Goal: Transaction & Acquisition: Purchase product/service

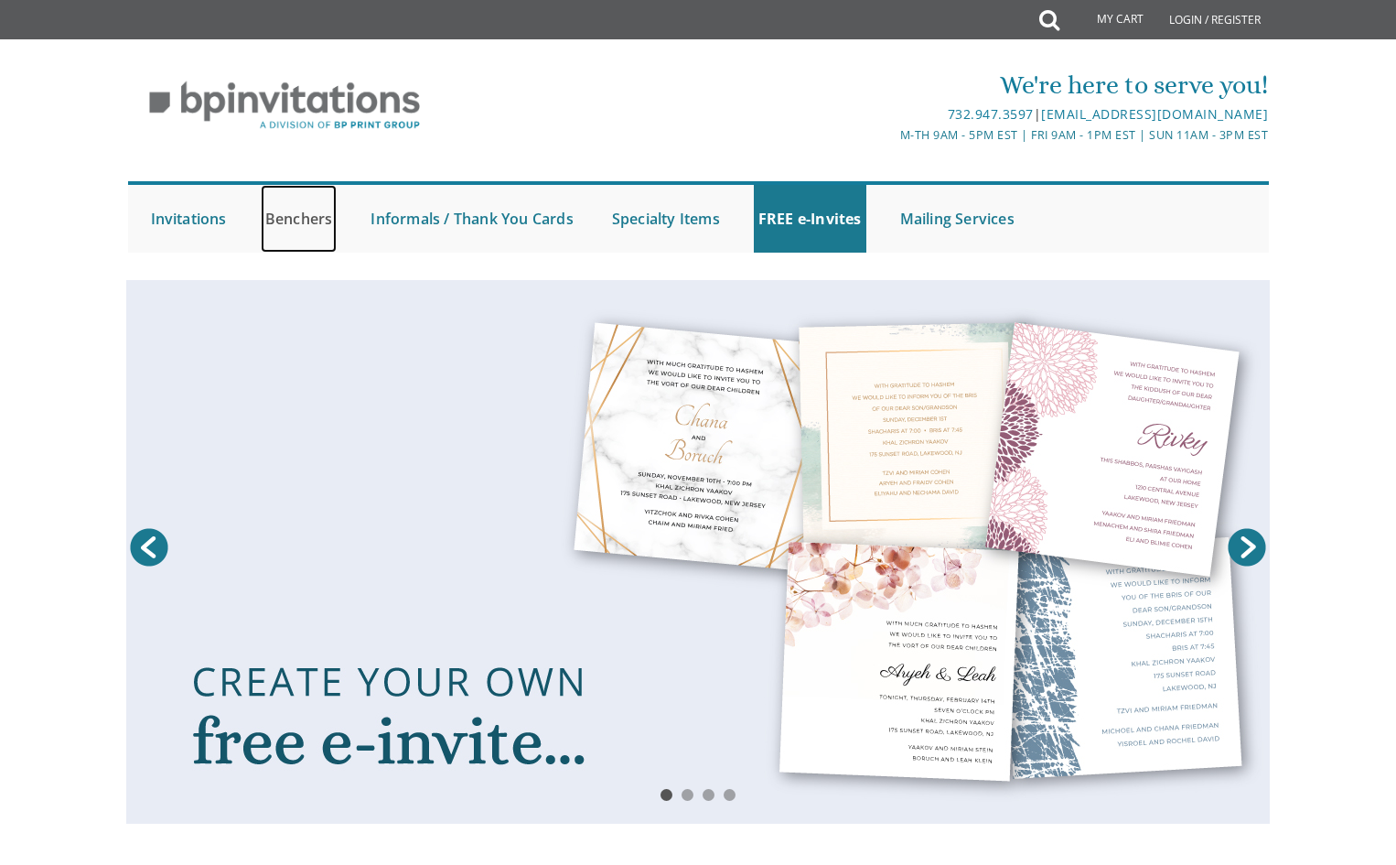
click at [300, 222] on link "Benchers" at bounding box center [299, 219] width 77 height 68
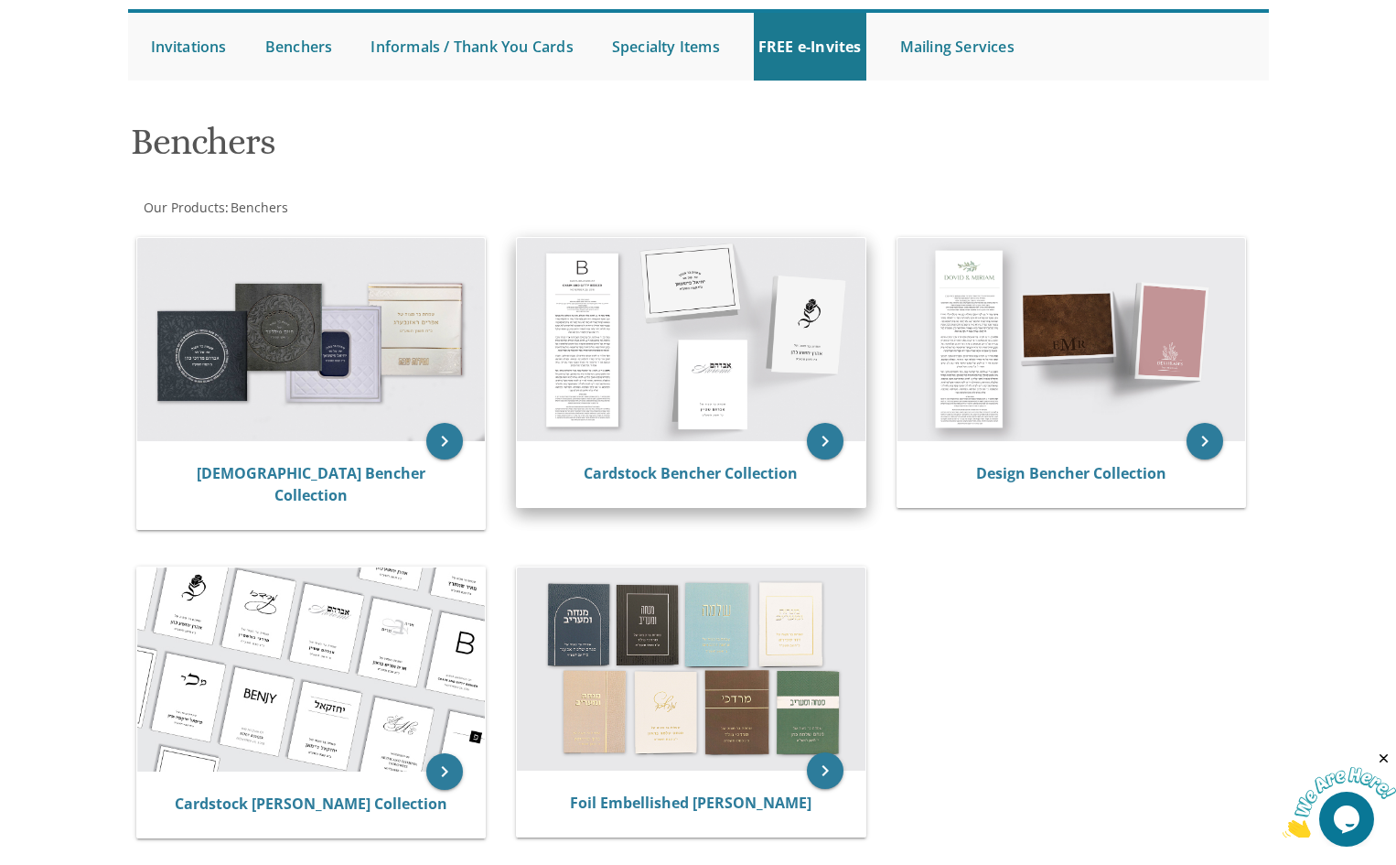
scroll to position [183, 0]
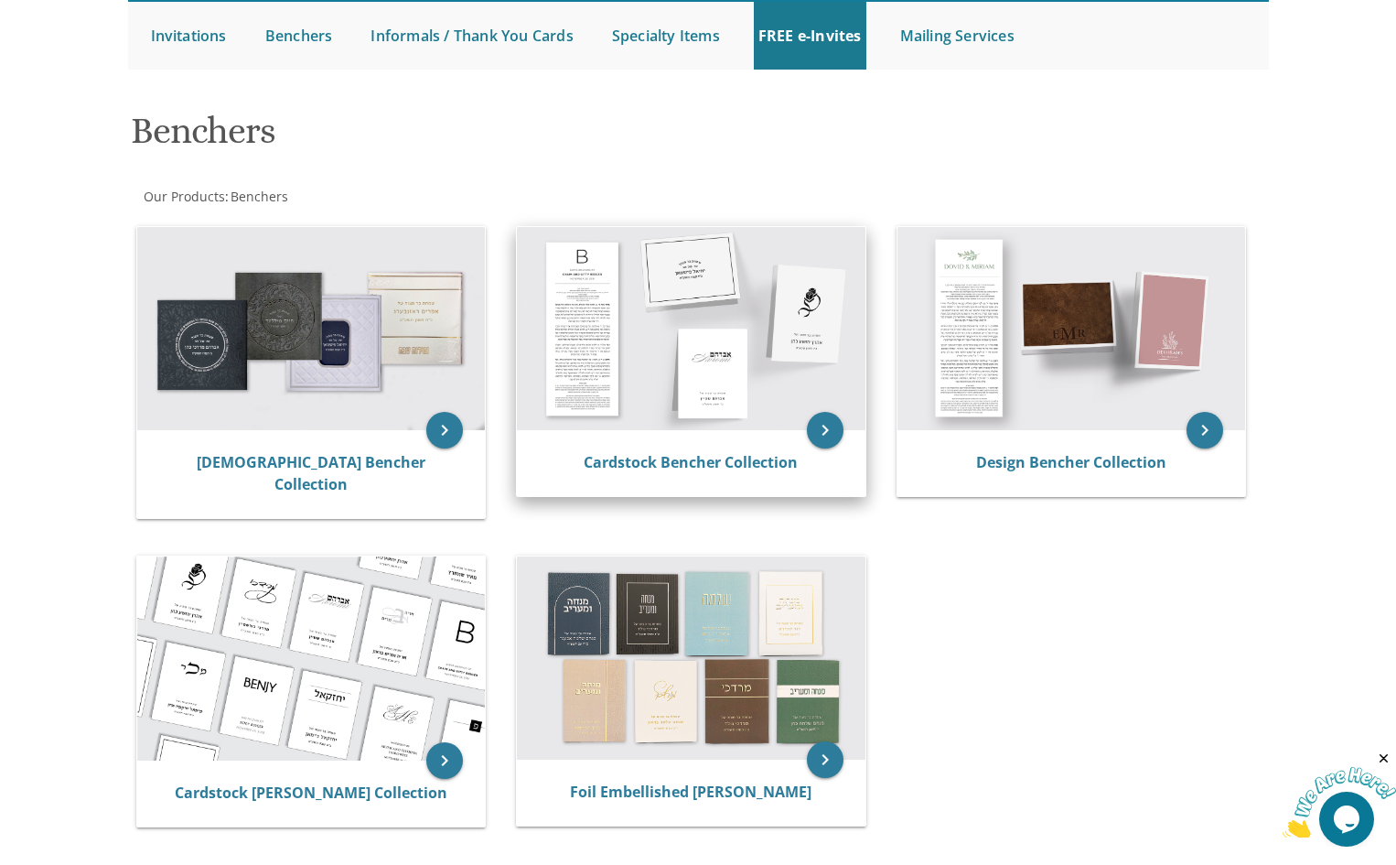
click at [606, 340] on img at bounding box center [691, 328] width 349 height 203
click at [831, 414] on icon "keyboard_arrow_right" at bounding box center [825, 430] width 37 height 37
click at [666, 480] on div "Cardstock Bencher Collection" at bounding box center [691, 463] width 349 height 66
click at [665, 477] on div "Cardstock Bencher Collection" at bounding box center [691, 463] width 349 height 66
click at [663, 459] on link "Cardstock Bencher Collection" at bounding box center [691, 462] width 214 height 20
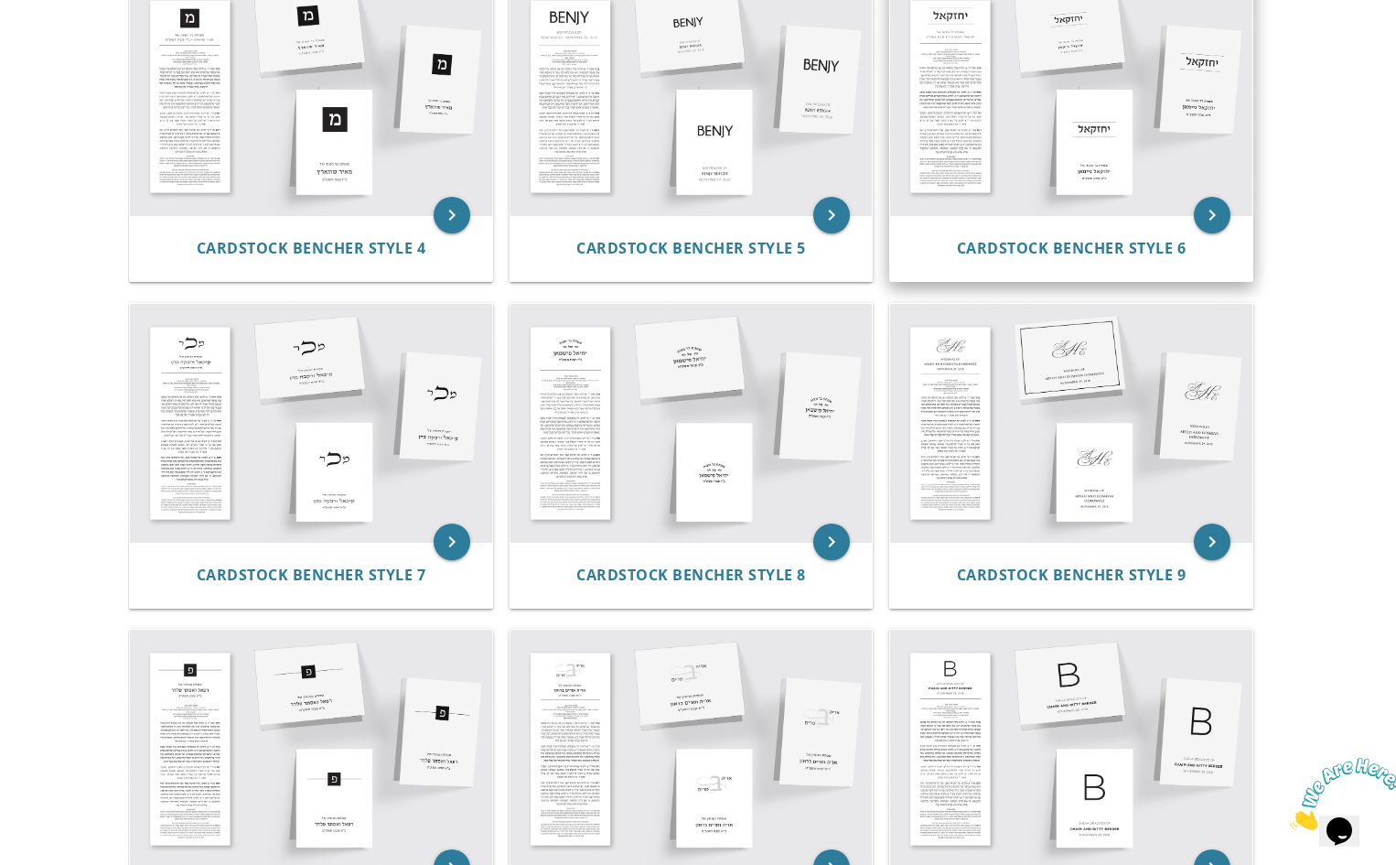
scroll to position [586, 0]
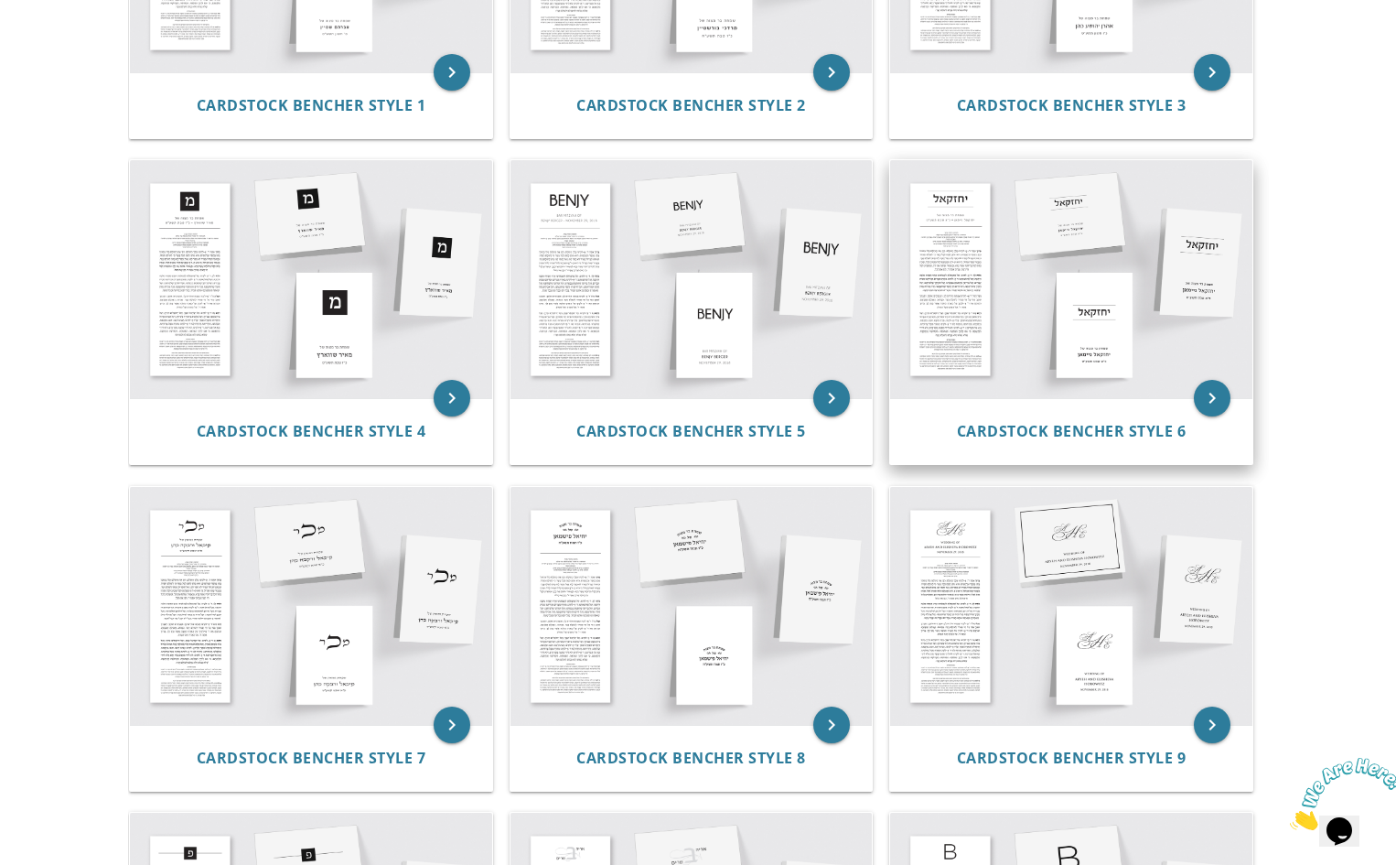
click at [986, 307] on img at bounding box center [1071, 279] width 362 height 238
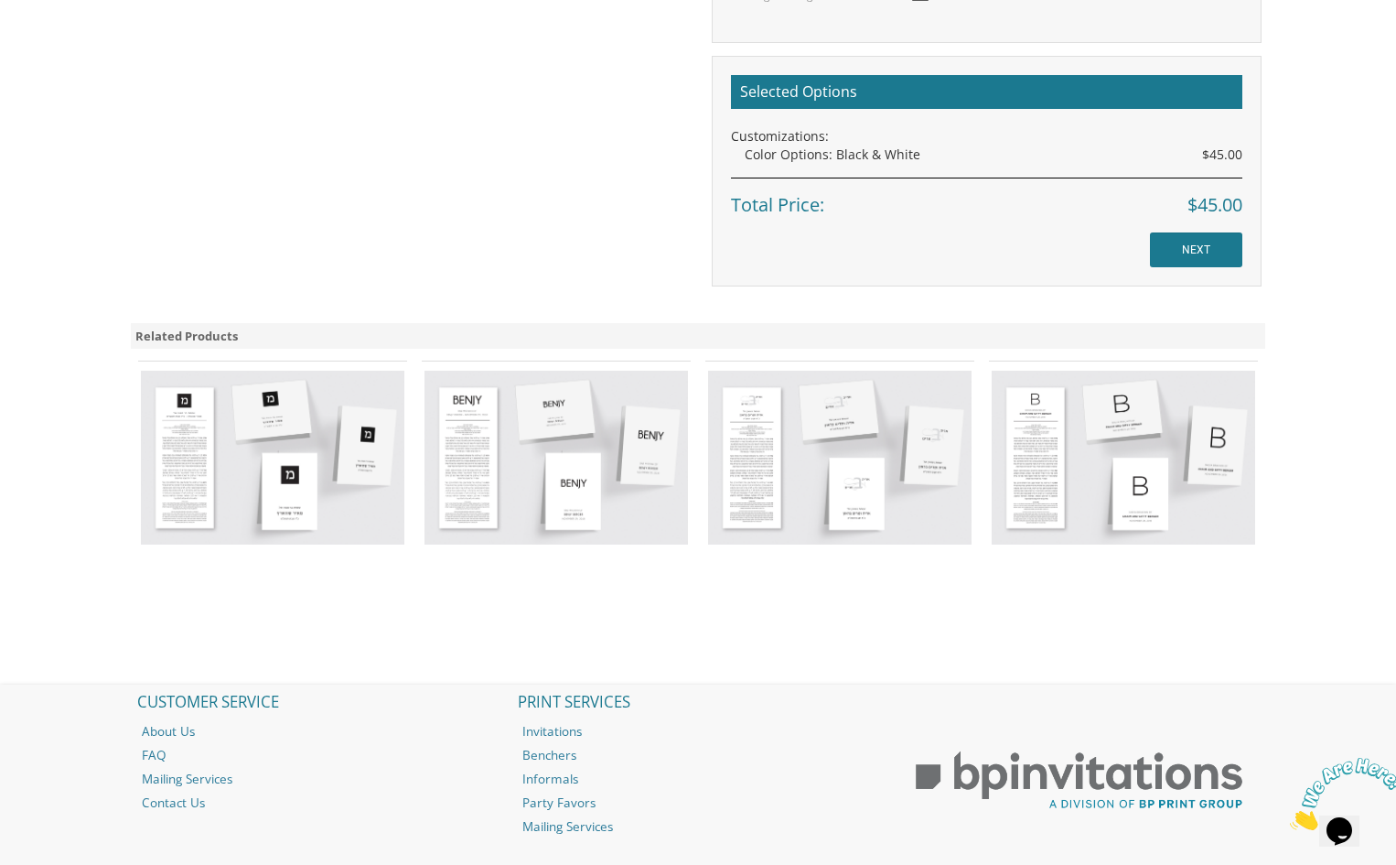
scroll to position [1281, 0]
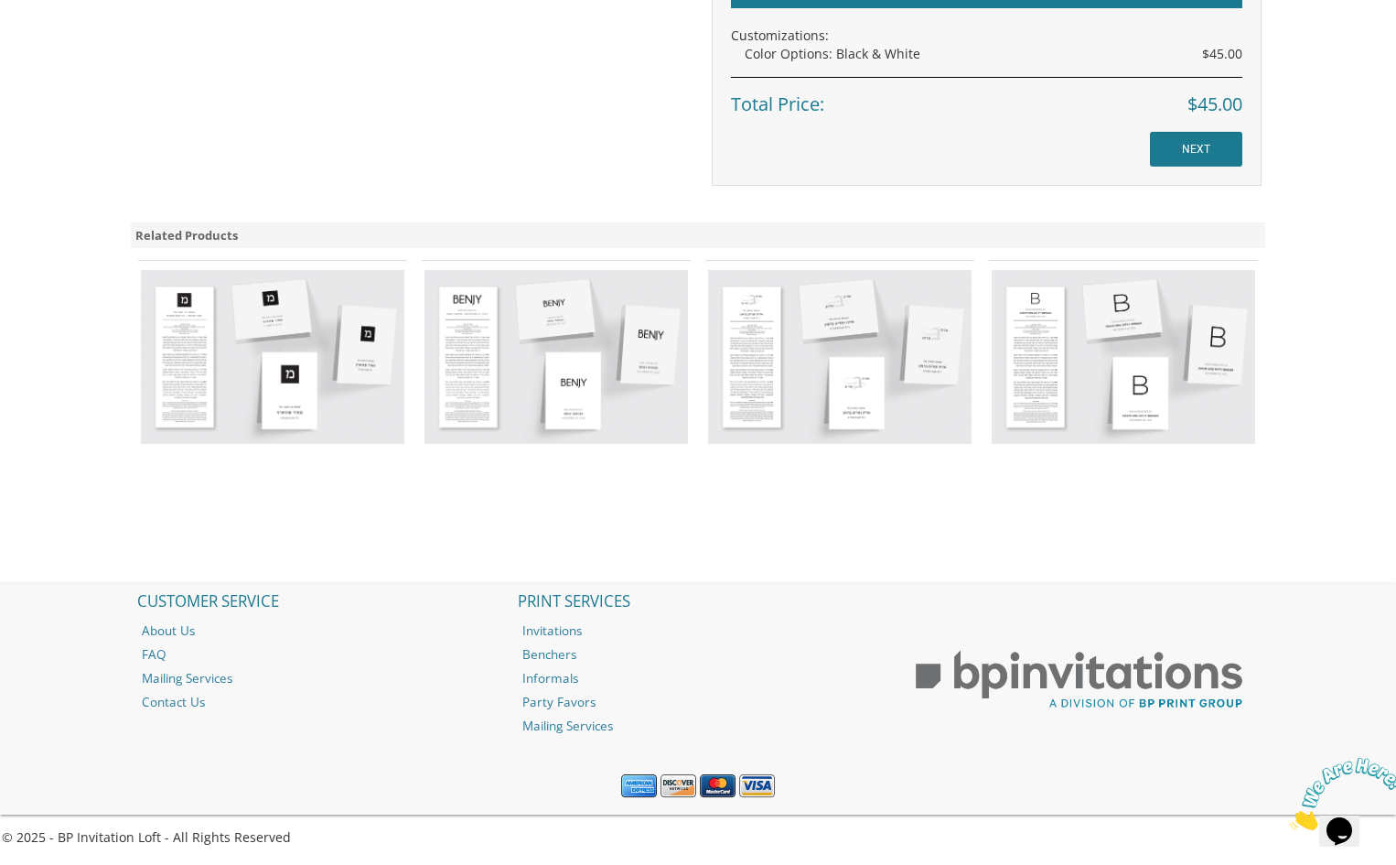
click at [776, 382] on img at bounding box center [840, 356] width 264 height 173
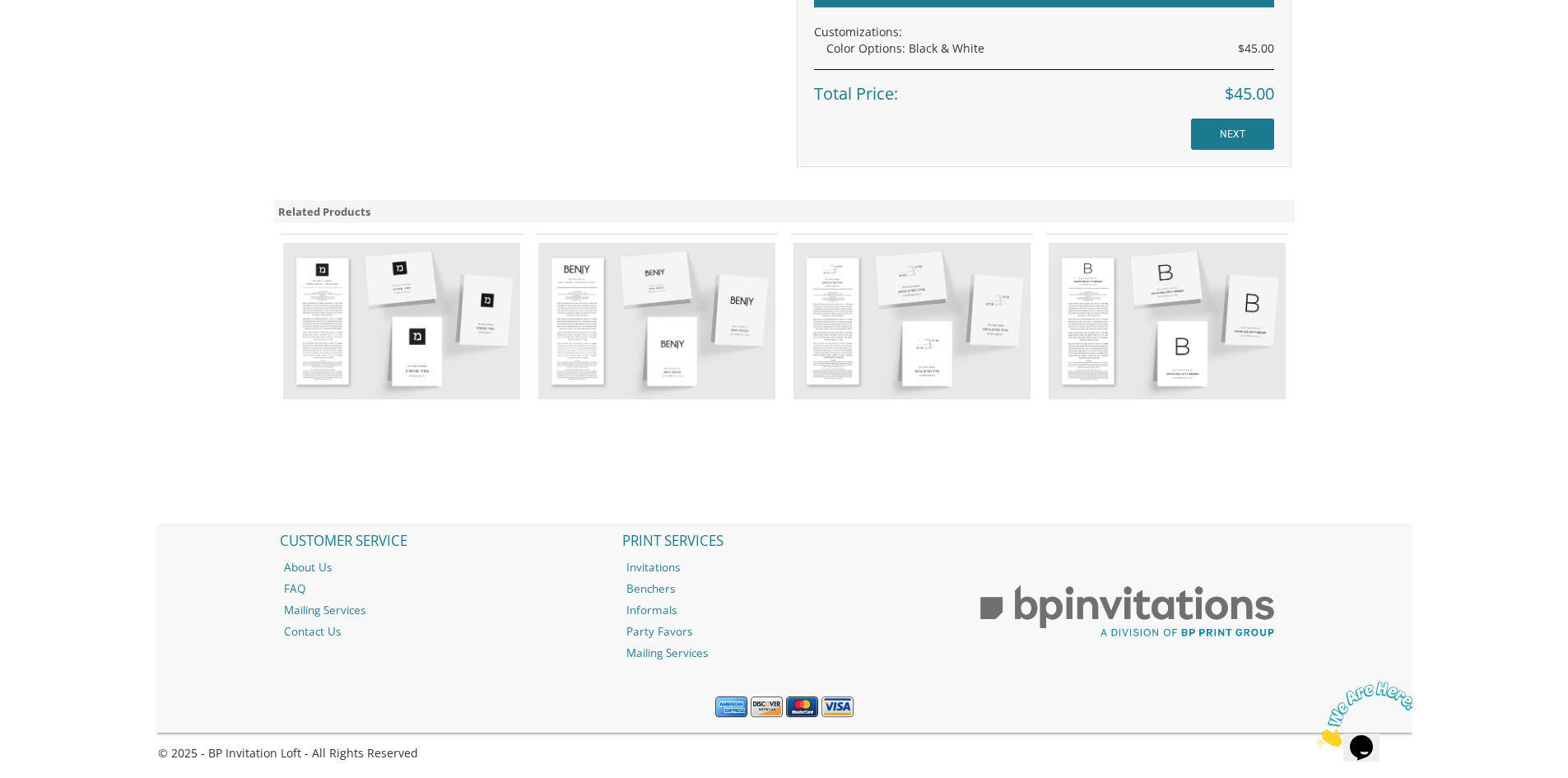
scroll to position [1153, 0]
